Goal: Go to known website: Access a specific website the user already knows

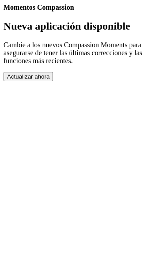
click at [53, 81] on button "Actualizar ahora" at bounding box center [28, 76] width 49 height 9
